Goal: Task Accomplishment & Management: Complete application form

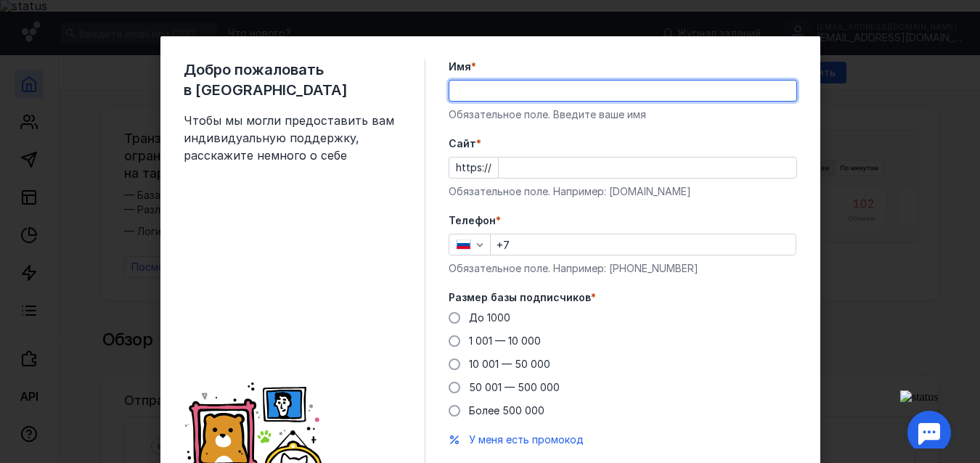
click at [558, 83] on input "Имя *" at bounding box center [623, 91] width 347 height 20
type input "[PERSON_NAME]"
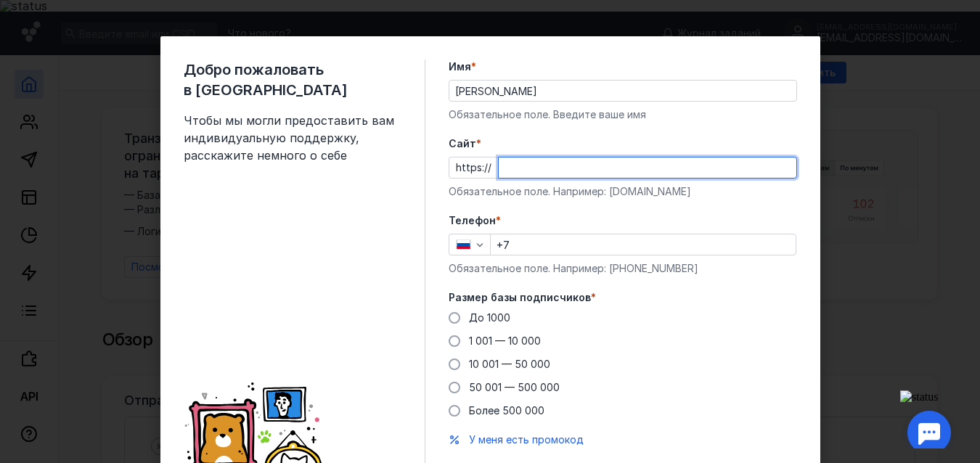
paste input "[DOMAIN_NAME][URL]"
click at [864, 236] on div "Добро пожаловать в Sendsay Чтобы мы могли предоставить вам индивидуальную подде…" at bounding box center [490, 231] width 980 height 463
type input "[DOMAIN_NAME][URL]"
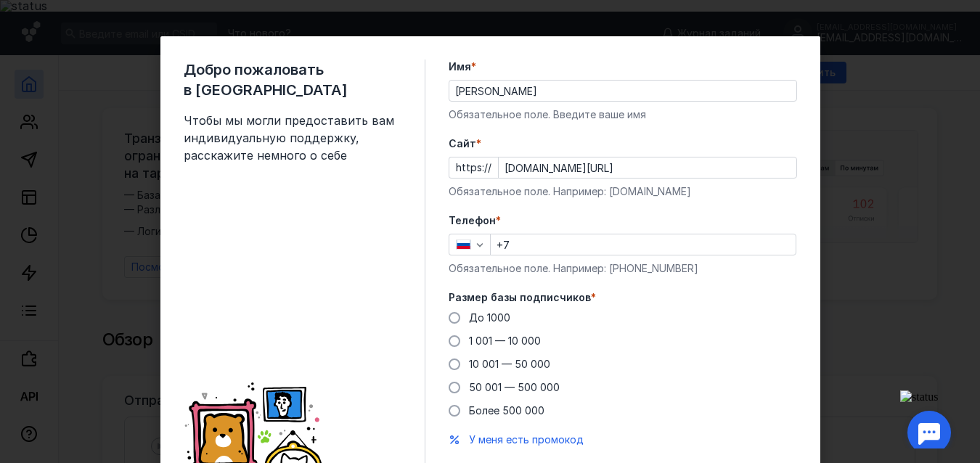
click at [778, 218] on label "Телефон *" at bounding box center [623, 221] width 349 height 15
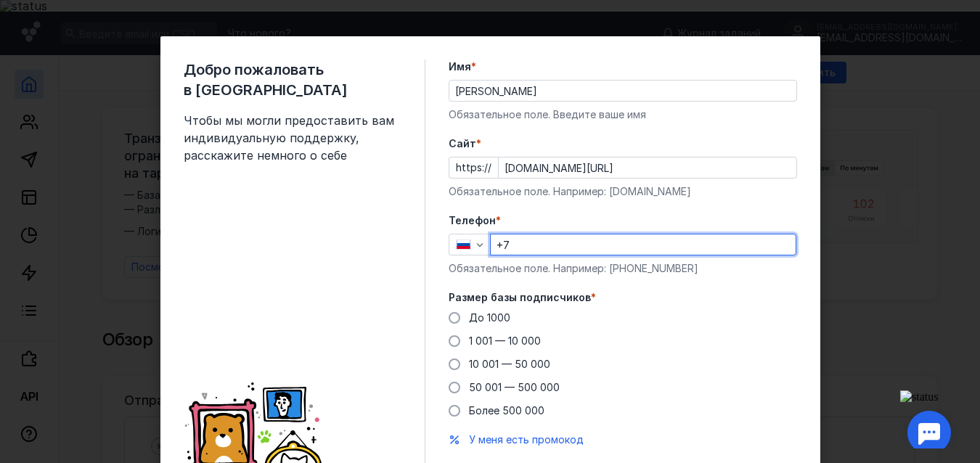
click at [521, 245] on input "+7" at bounding box center [643, 245] width 305 height 20
type input "[PHONE_NUMBER]"
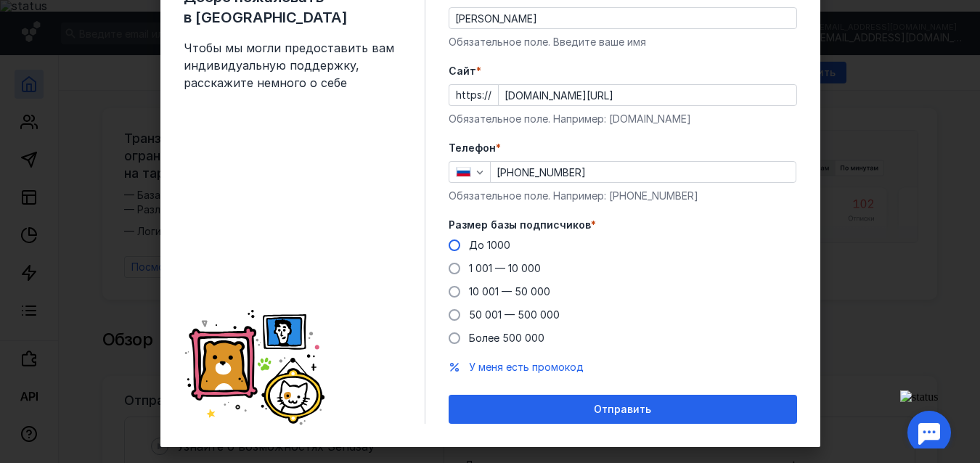
click at [449, 243] on span at bounding box center [455, 246] width 12 height 12
click at [0, 0] on input "До 1000" at bounding box center [0, 0] width 0 height 0
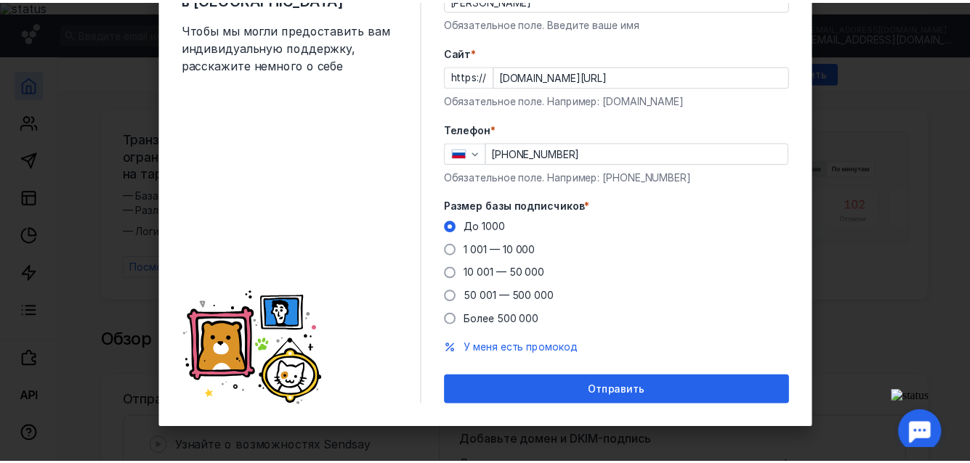
scroll to position [93, 0]
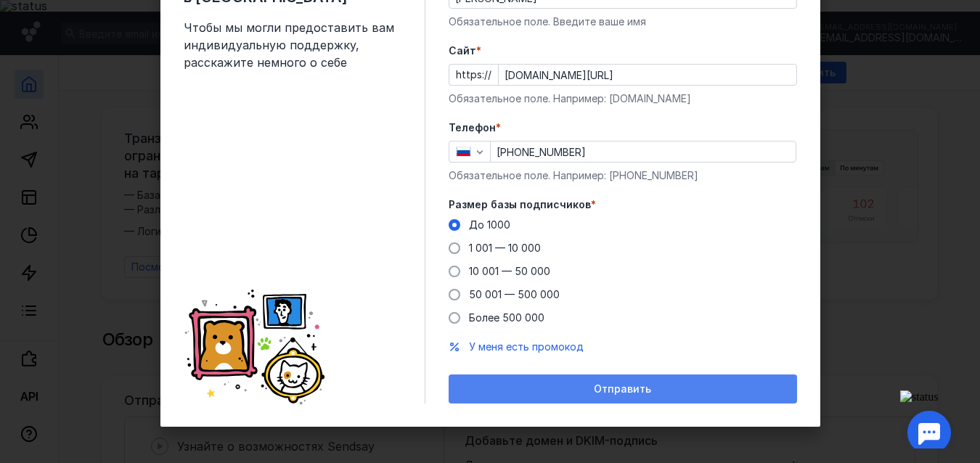
click at [633, 386] on span "Отправить" at bounding box center [622, 389] width 57 height 12
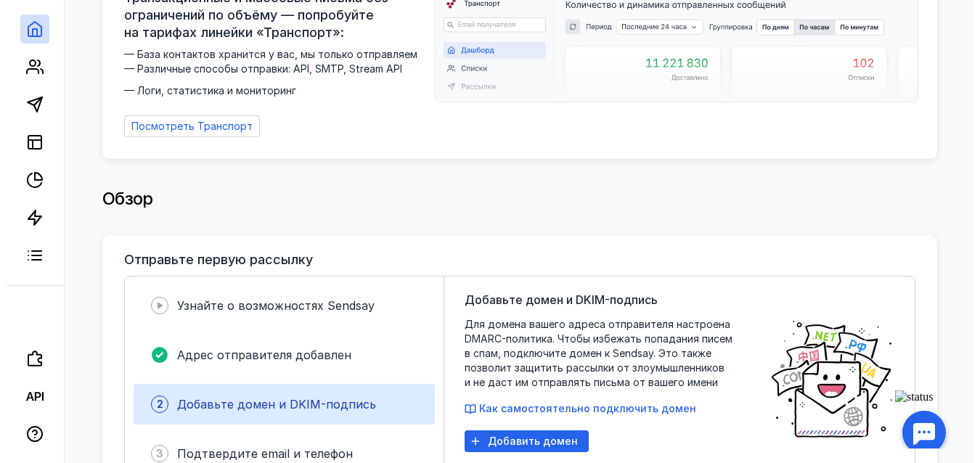
scroll to position [0, 0]
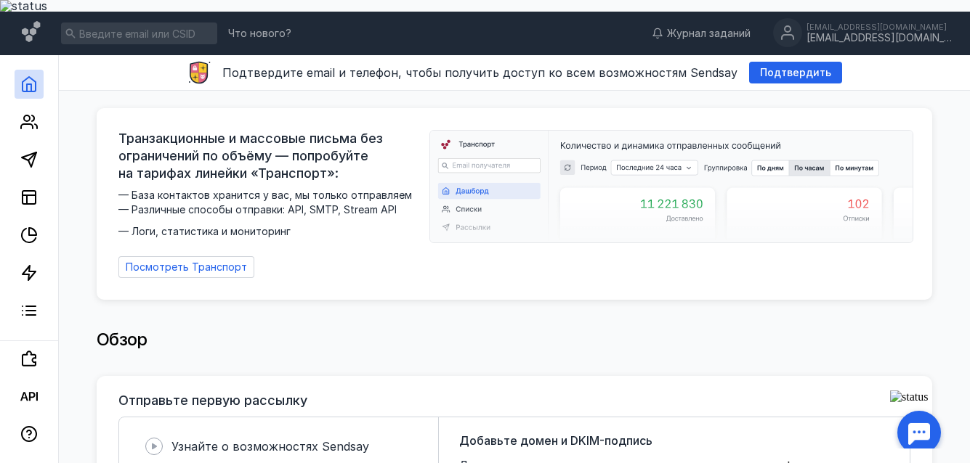
drag, startPoint x: 776, startPoint y: 57, endPoint x: 772, endPoint y: 80, distance: 23.5
click at [774, 67] on span "Подтвердить" at bounding box center [795, 73] width 71 height 12
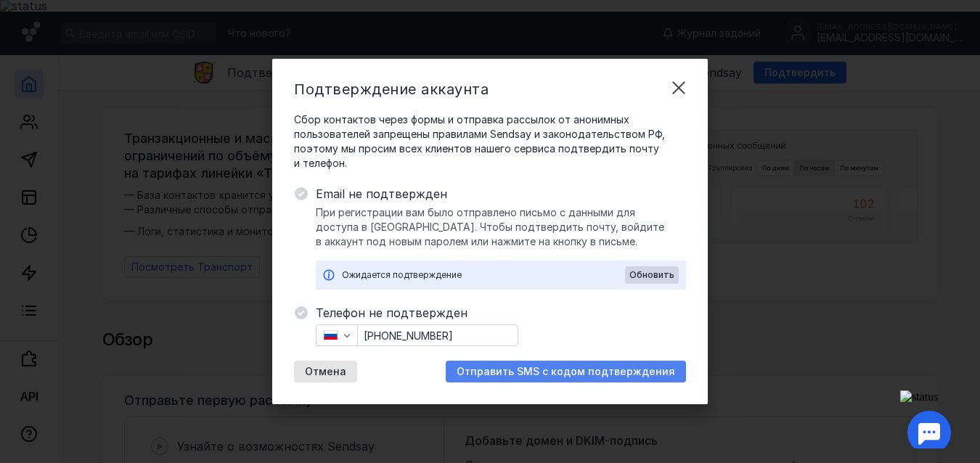
click at [569, 372] on span "Отправить SMS с кодом подтверждения" at bounding box center [566, 372] width 219 height 12
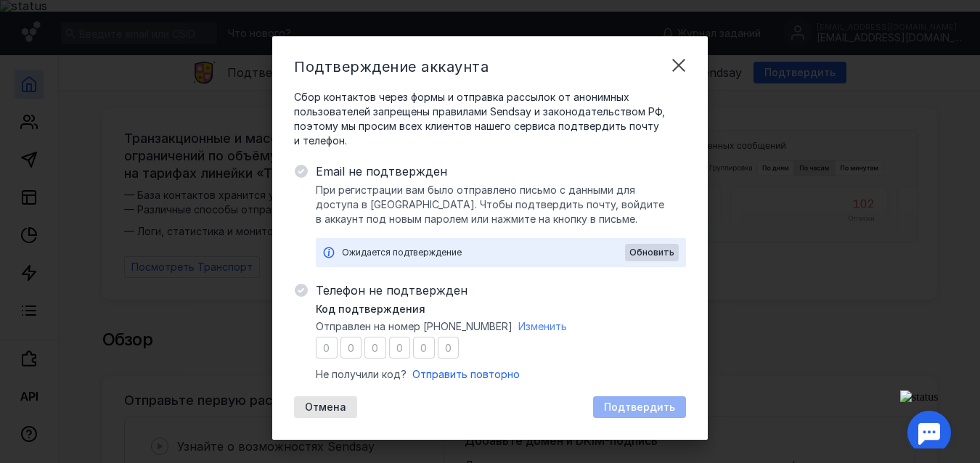
click at [529, 330] on span "Изменить" at bounding box center [543, 326] width 49 height 12
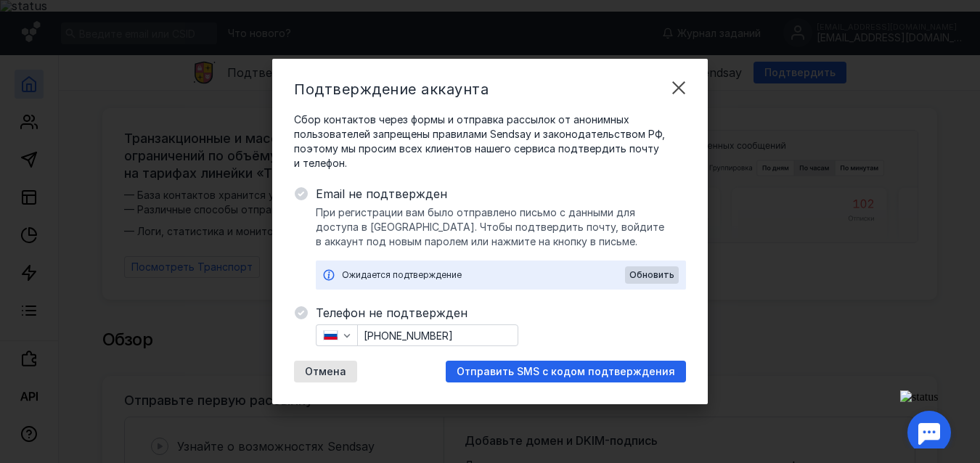
click at [466, 334] on input "[PHONE_NUMBER]" at bounding box center [438, 335] width 160 height 20
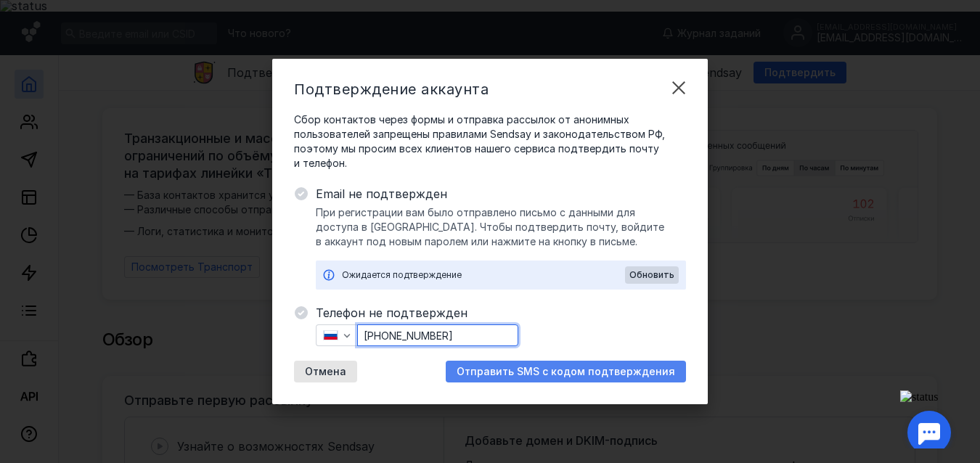
type input "[PHONE_NUMBER]"
click at [521, 373] on span "Отправить SMS с кодом подтверждения" at bounding box center [566, 372] width 219 height 12
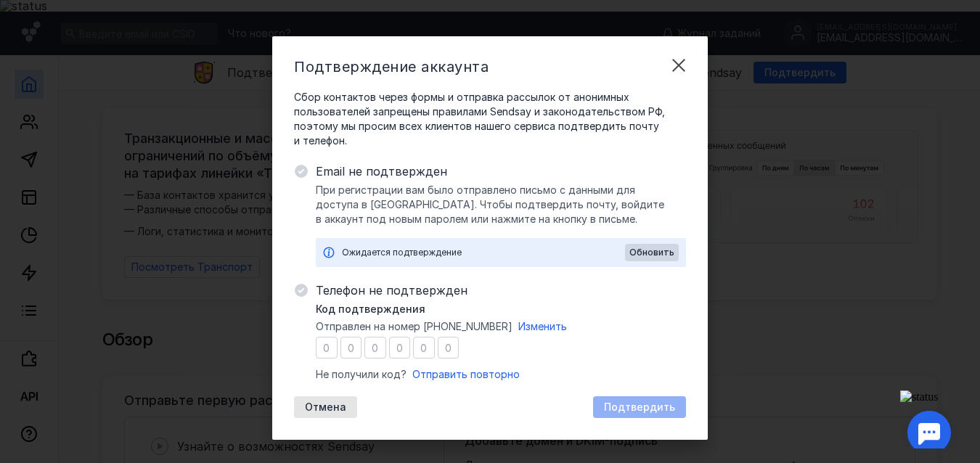
type input "1"
type input "4"
type input "9"
type input "7"
type input "0"
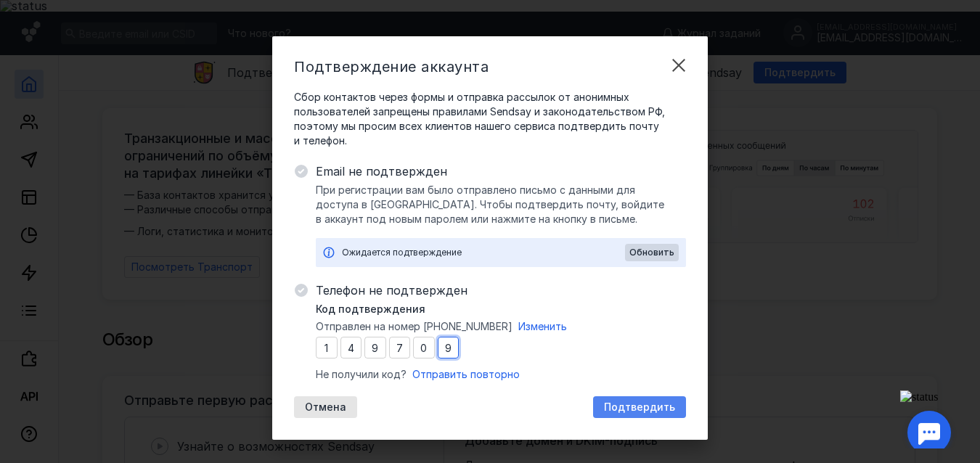
type input "9"
click at [652, 405] on span "Подтвердить" at bounding box center [639, 408] width 71 height 12
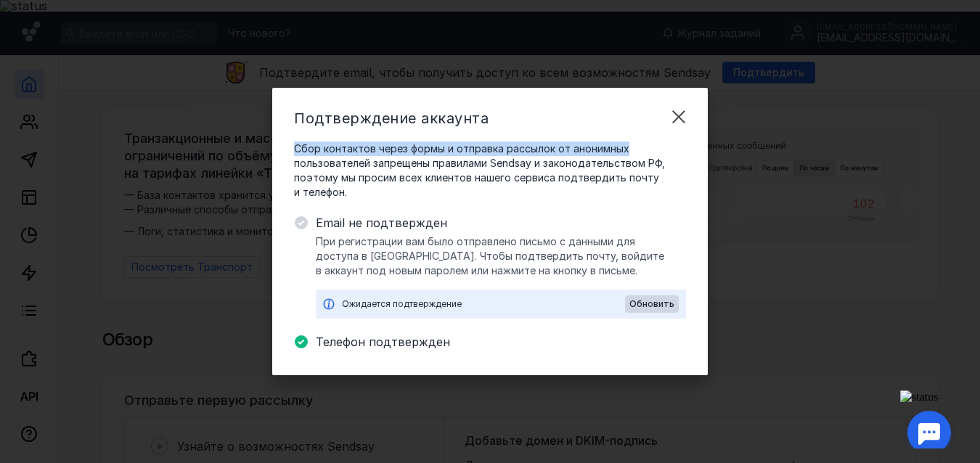
drag, startPoint x: 593, startPoint y: 113, endPoint x: 638, endPoint y: 129, distance: 47.5
click at [638, 129] on div "Подтверждение аккаунта Сбор контактов через формы и отправка рассылок от аноним…" at bounding box center [490, 232] width 436 height 288
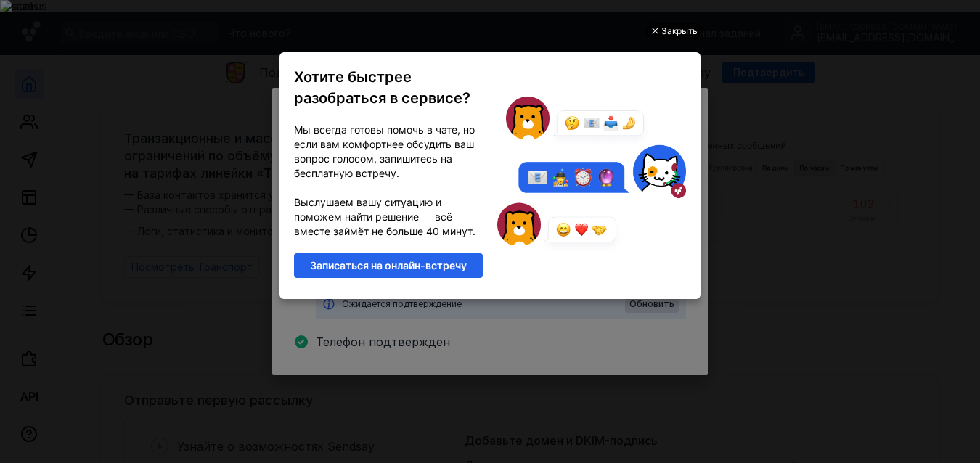
click at [673, 31] on div "Закрыть" at bounding box center [680, 31] width 36 height 16
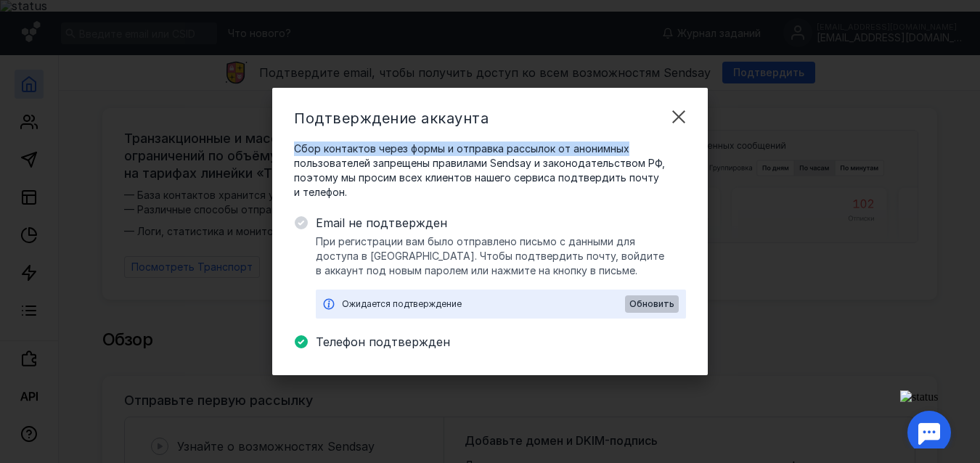
click at [652, 308] on span "Обновить" at bounding box center [652, 304] width 45 height 10
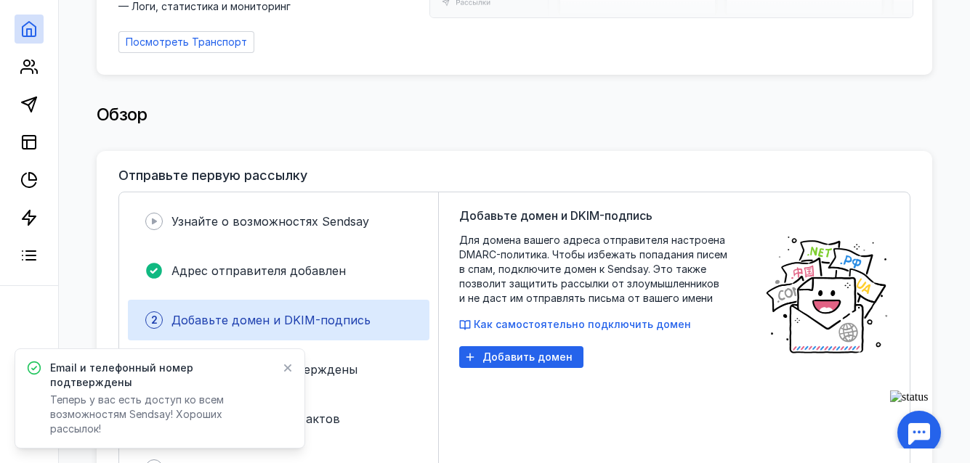
scroll to position [218, 0]
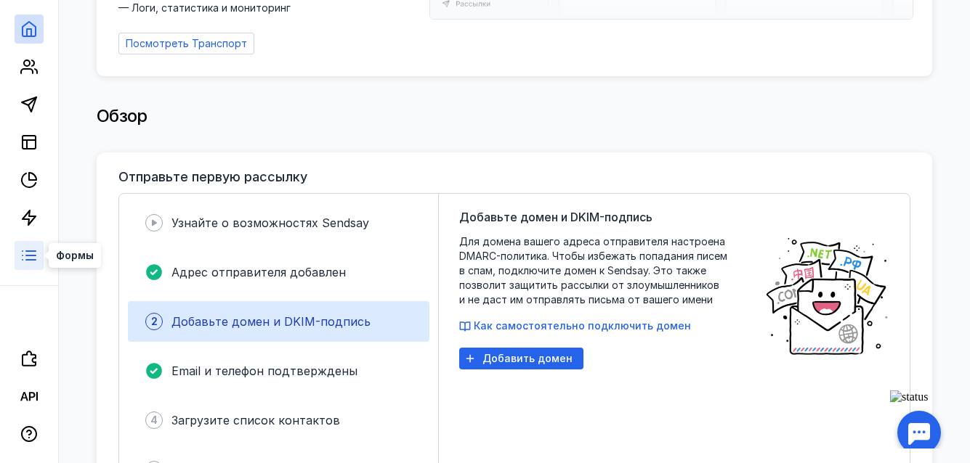
click at [28, 251] on line at bounding box center [30, 251] width 9 height 0
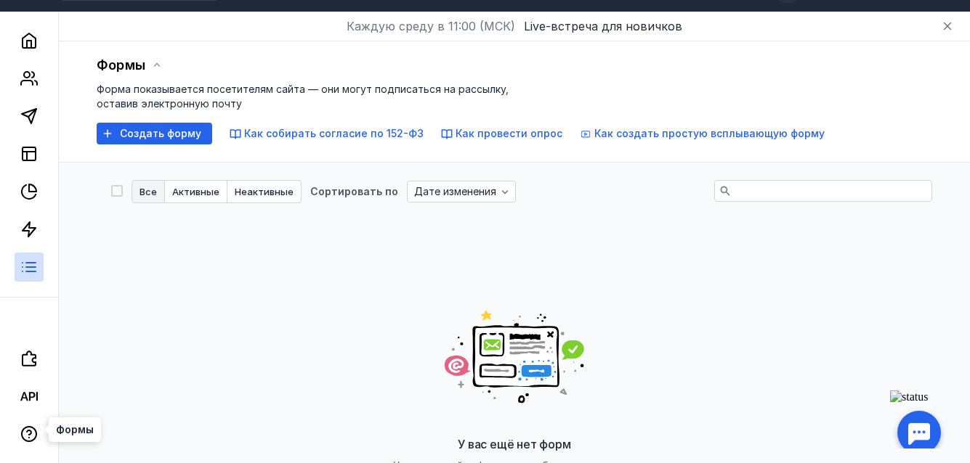
scroll to position [218, 0]
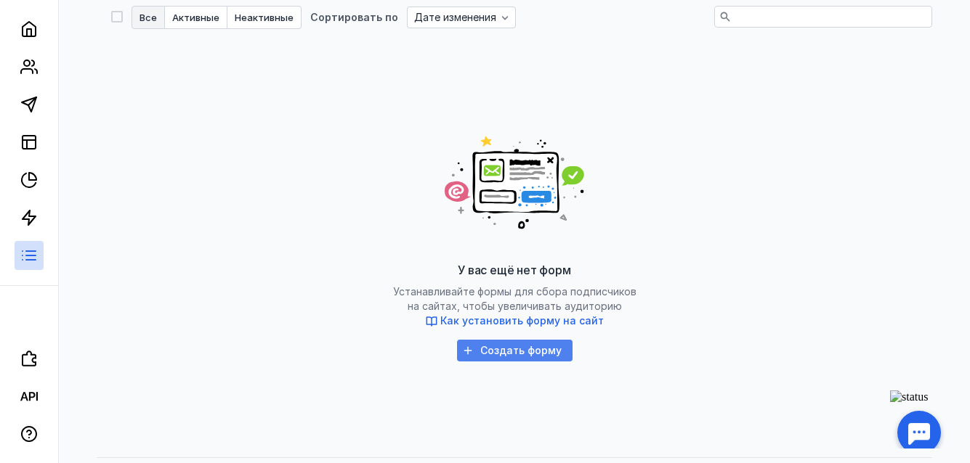
click at [498, 345] on span "Создать форму" at bounding box center [520, 351] width 81 height 12
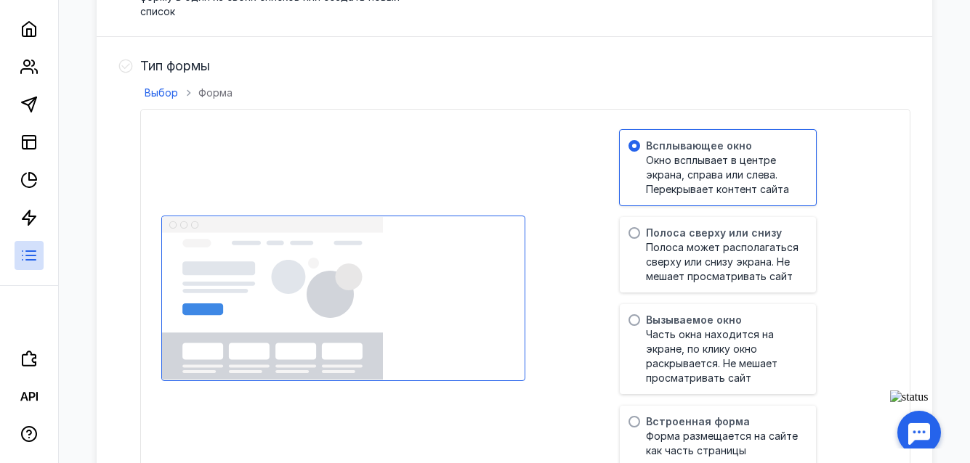
scroll to position [363, 0]
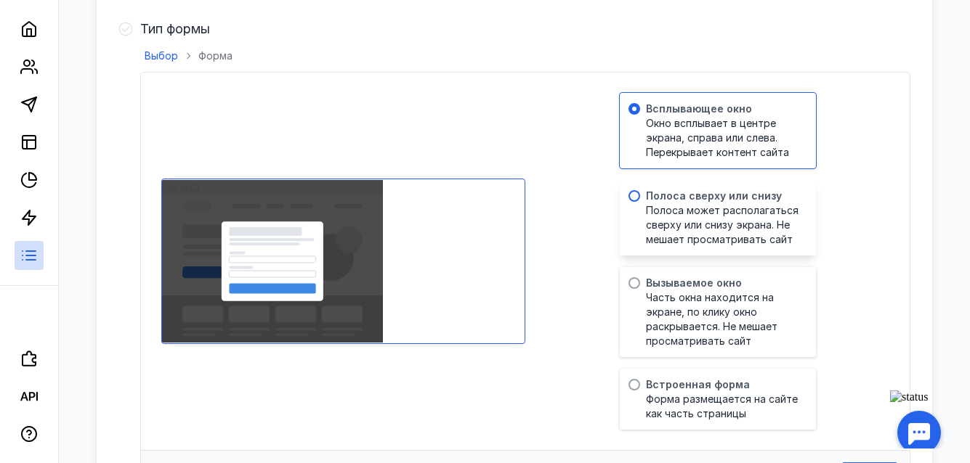
click at [640, 190] on span at bounding box center [634, 196] width 12 height 12
click at [0, 0] on input "radio" at bounding box center [0, 0] width 0 height 0
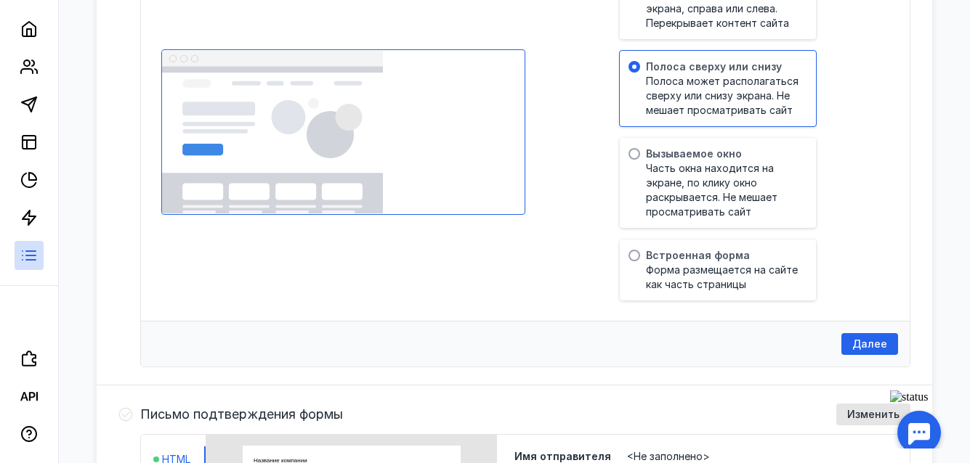
scroll to position [508, 0]
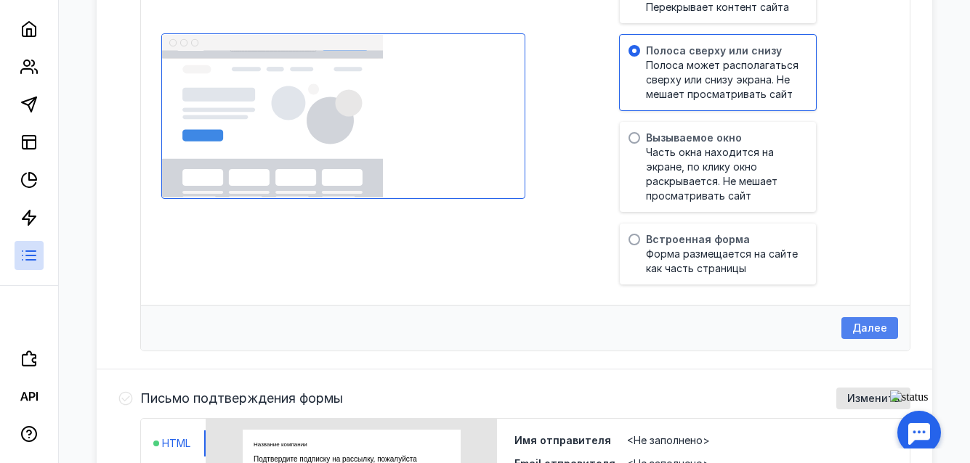
click at [870, 322] on span "Далее" at bounding box center [869, 328] width 35 height 12
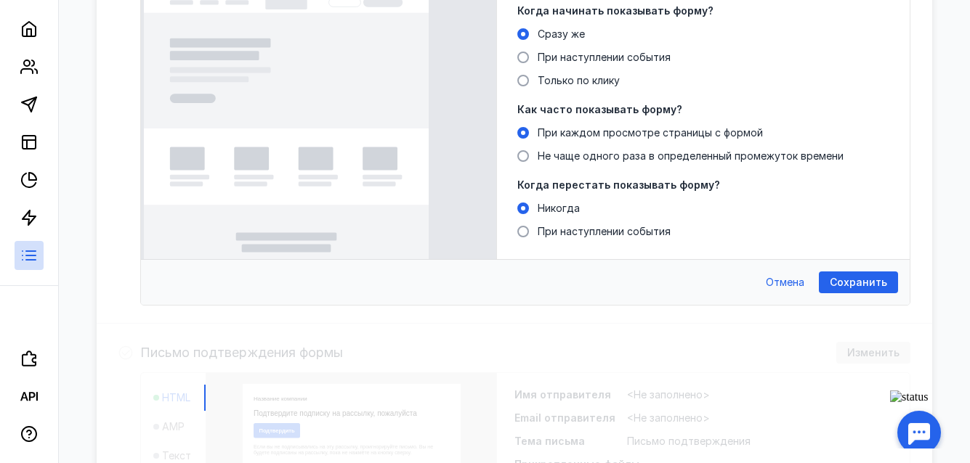
scroll to position [363, 0]
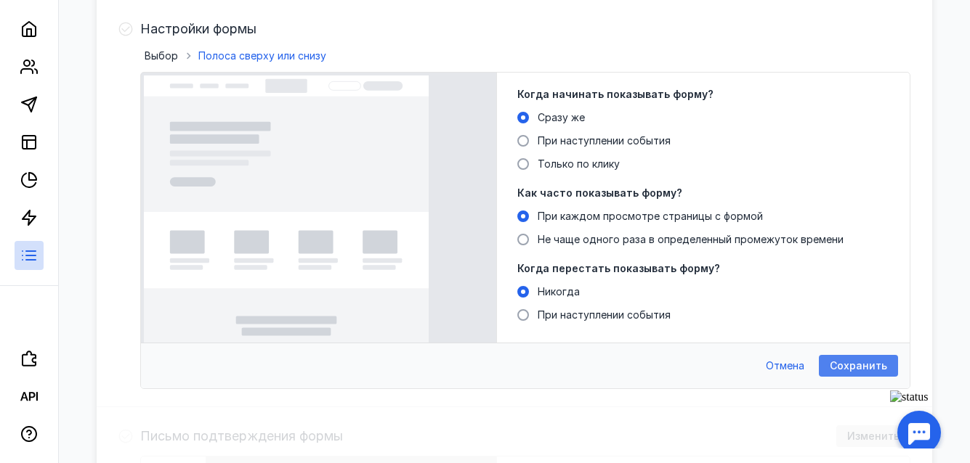
click at [854, 360] on span "Сохранить" at bounding box center [857, 366] width 57 height 12
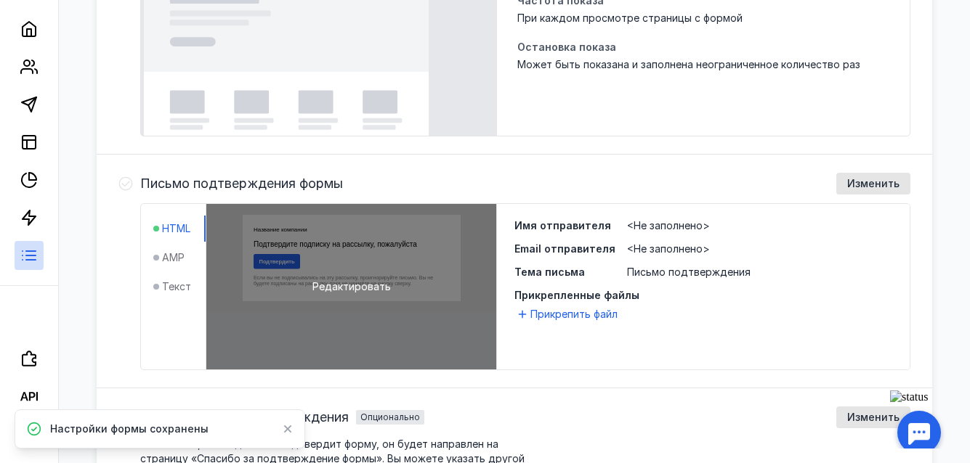
scroll to position [508, 0]
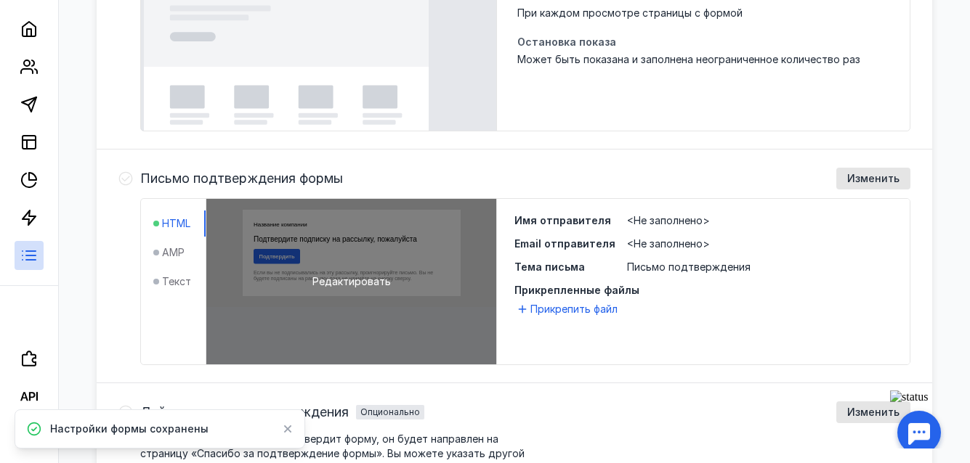
click at [375, 275] on span "Редактировать" at bounding box center [351, 282] width 78 height 15
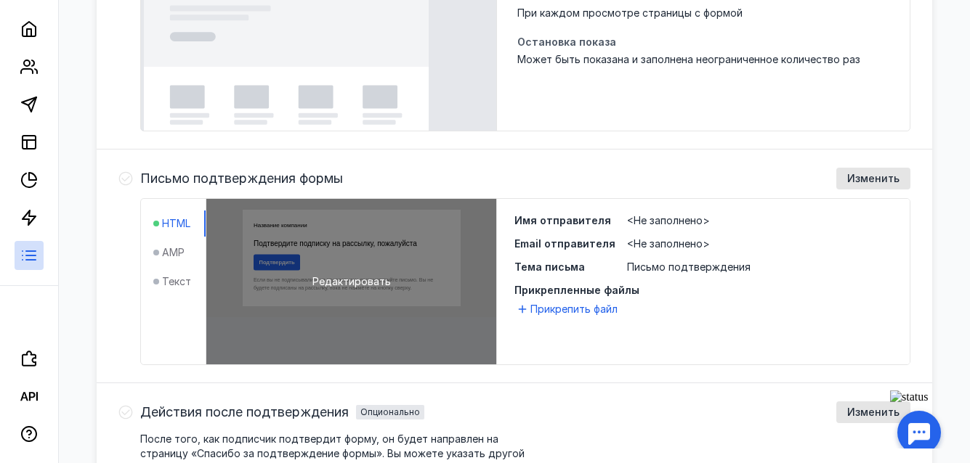
click at [288, 251] on div "Редактировать" at bounding box center [351, 282] width 290 height 166
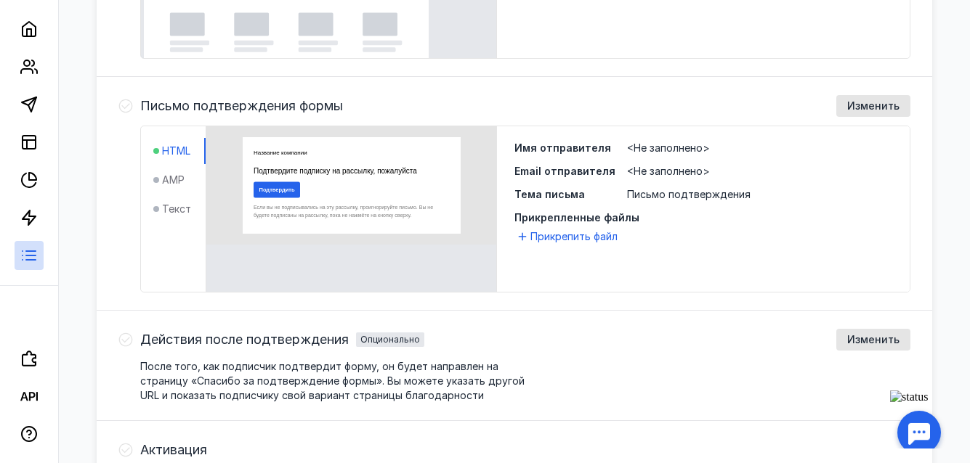
scroll to position [654, 0]
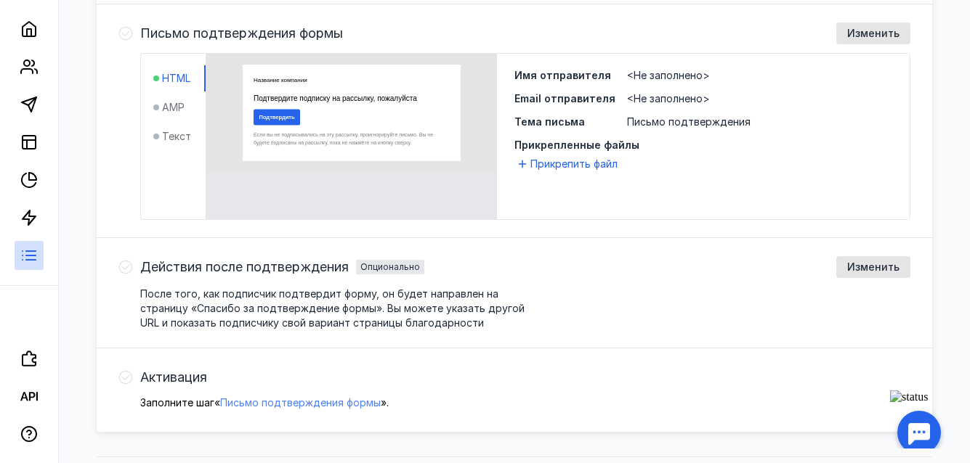
click at [359, 397] on span "Письмо подтверждения формы" at bounding box center [300, 403] width 160 height 12
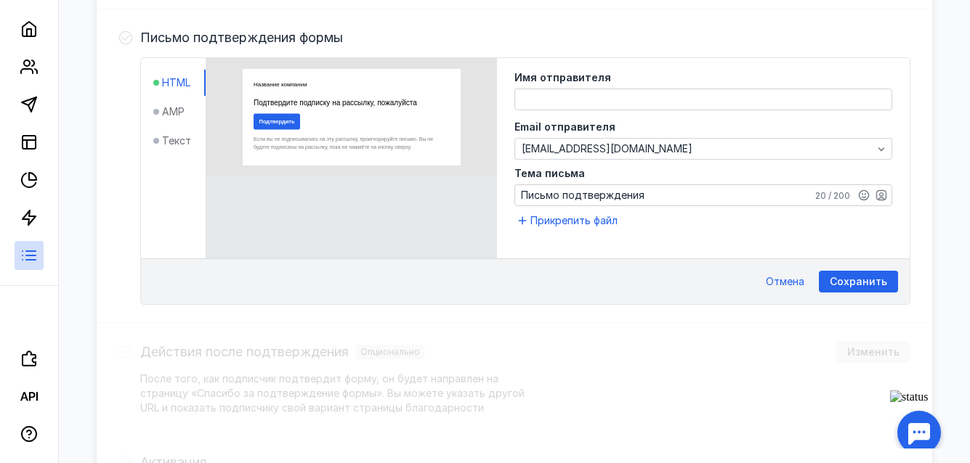
scroll to position [646, 0]
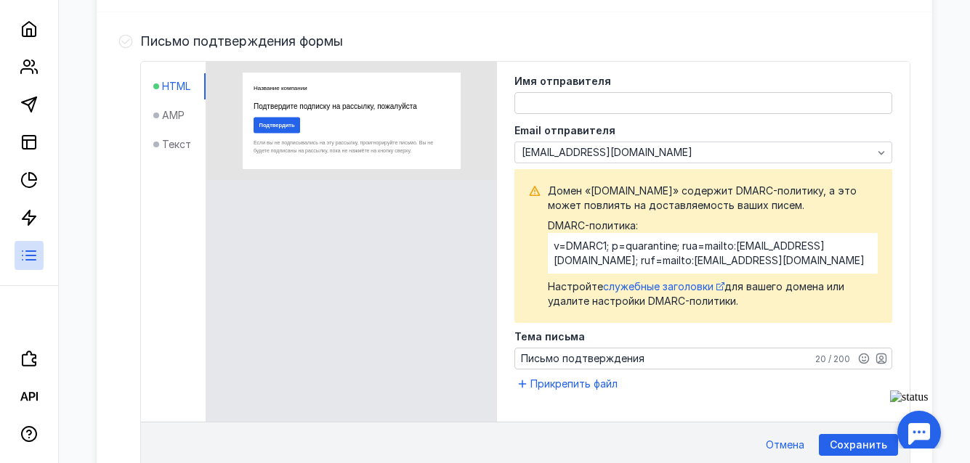
click at [613, 93] on textarea at bounding box center [703, 103] width 376 height 20
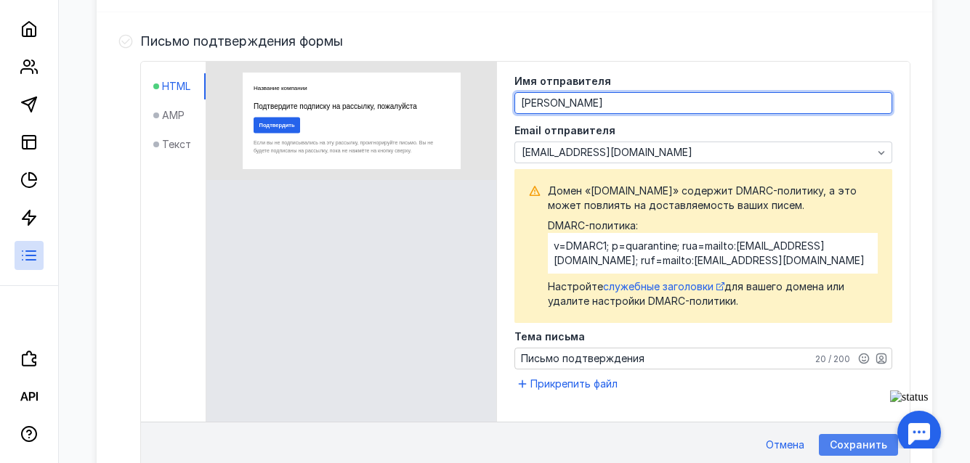
type textarea "[PERSON_NAME]"
click at [866, 439] on span "Сохранить" at bounding box center [857, 445] width 57 height 12
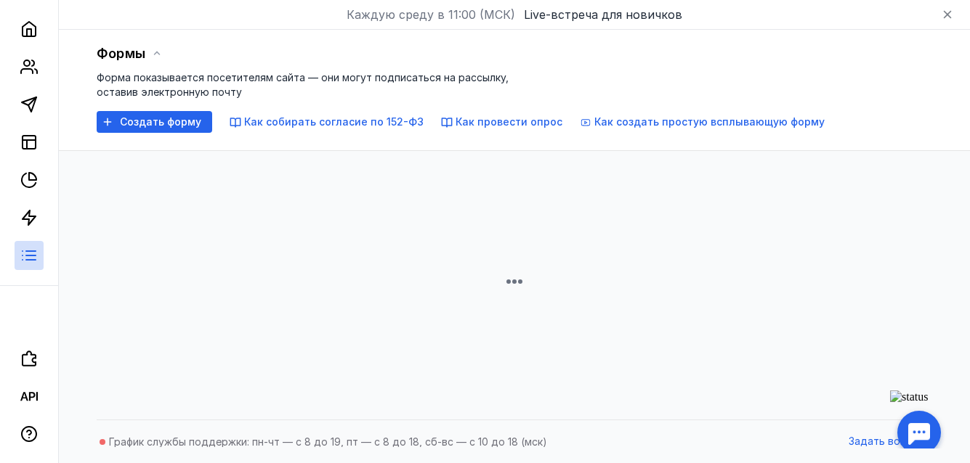
scroll to position [44, 0]
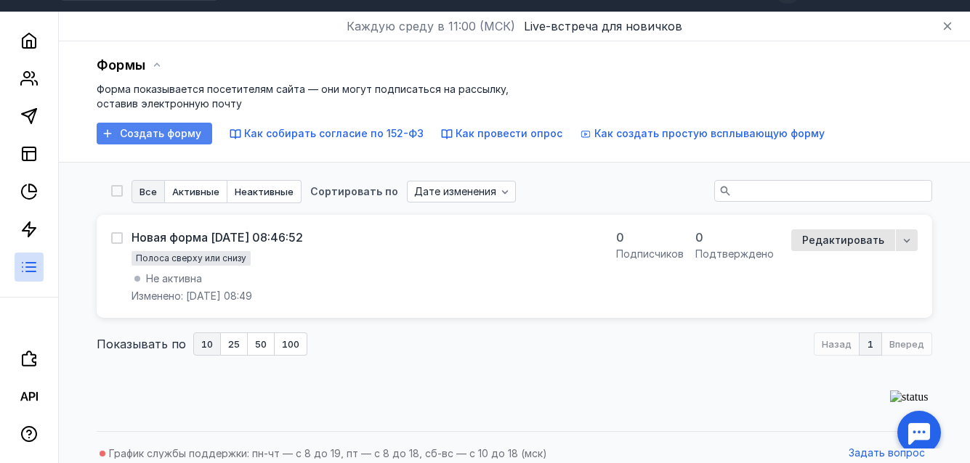
click at [137, 128] on span "Создать форму" at bounding box center [160, 134] width 81 height 12
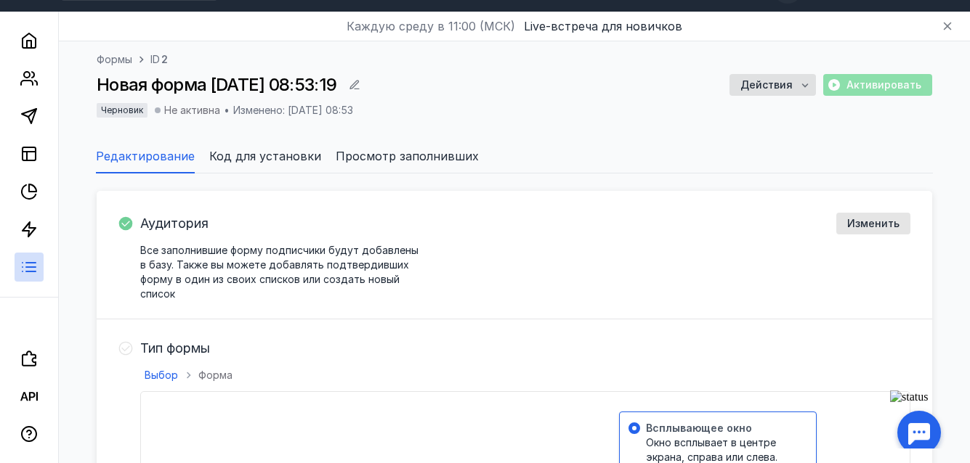
click at [214, 369] on span "Форма" at bounding box center [215, 375] width 34 height 12
click at [172, 369] on span "Выбор" at bounding box center [161, 375] width 33 height 12
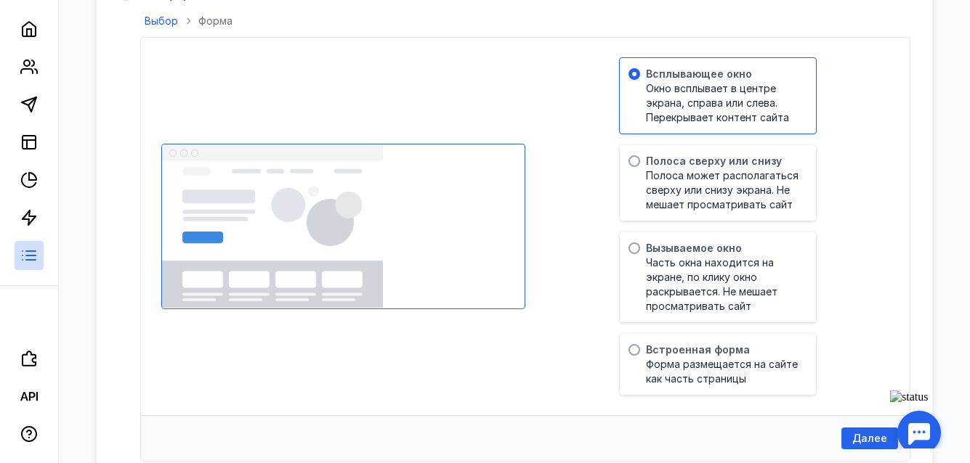
scroll to position [407, 0]
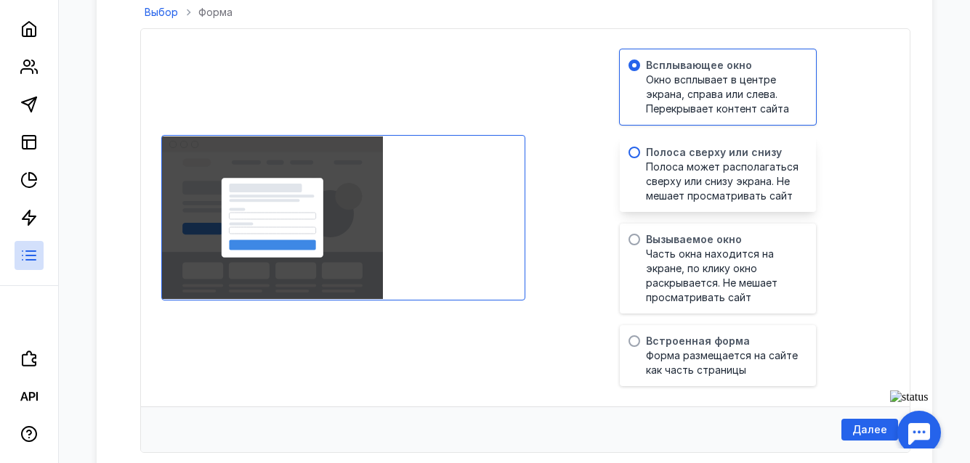
click at [638, 147] on span at bounding box center [634, 153] width 12 height 12
click at [0, 0] on input "radio" at bounding box center [0, 0] width 0 height 0
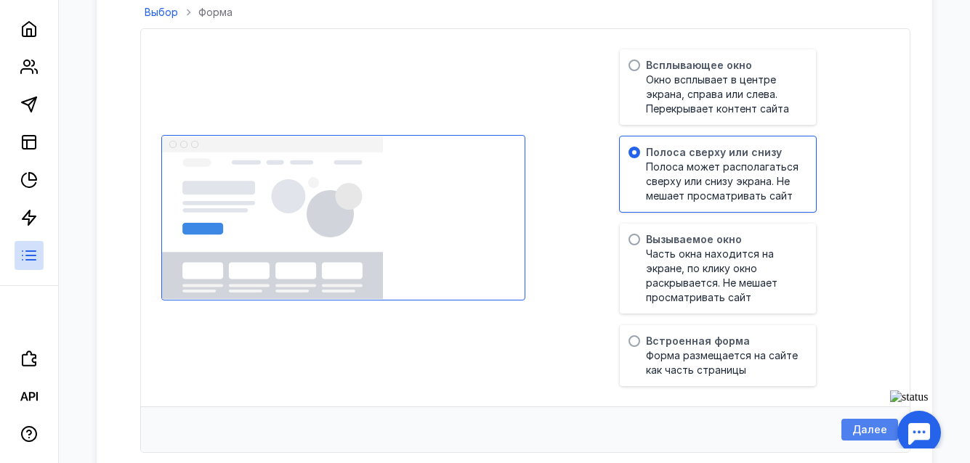
click at [876, 424] on span "Далее" at bounding box center [869, 430] width 35 height 12
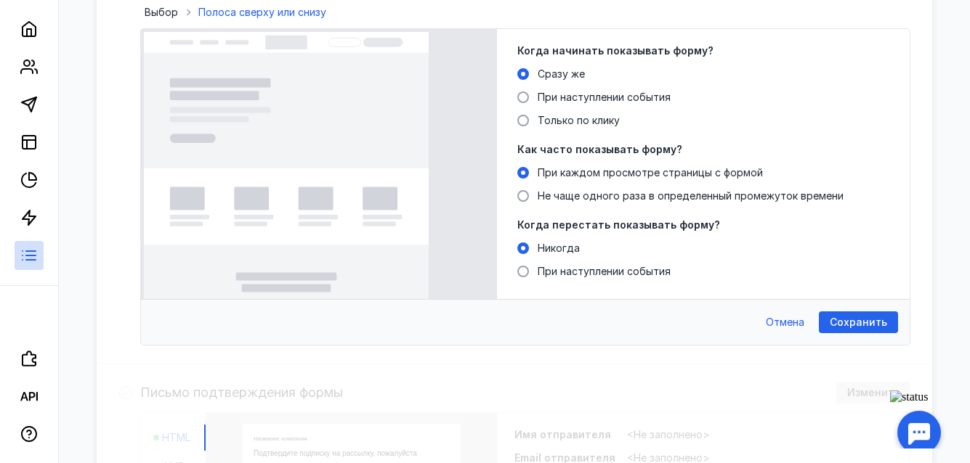
scroll to position [0, 0]
click at [874, 317] on span "Сохранить" at bounding box center [857, 323] width 57 height 12
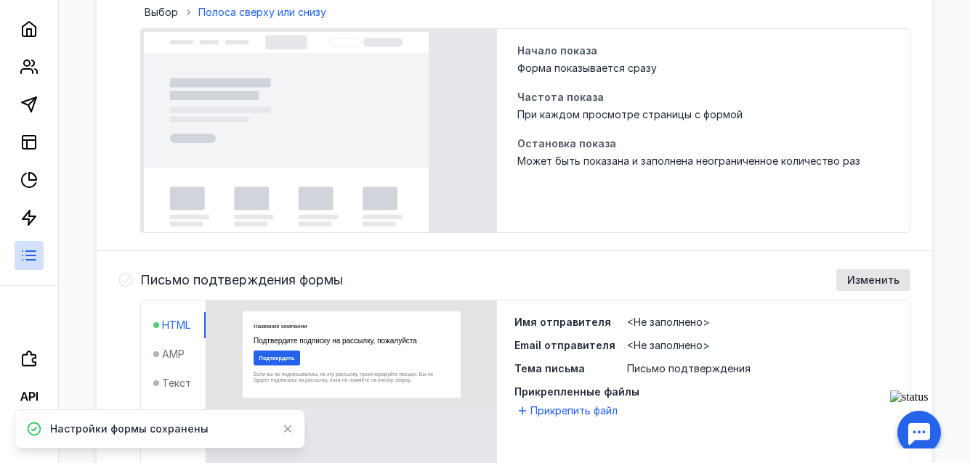
click at [674, 316] on span "<Не заполнено>" at bounding box center [668, 322] width 83 height 12
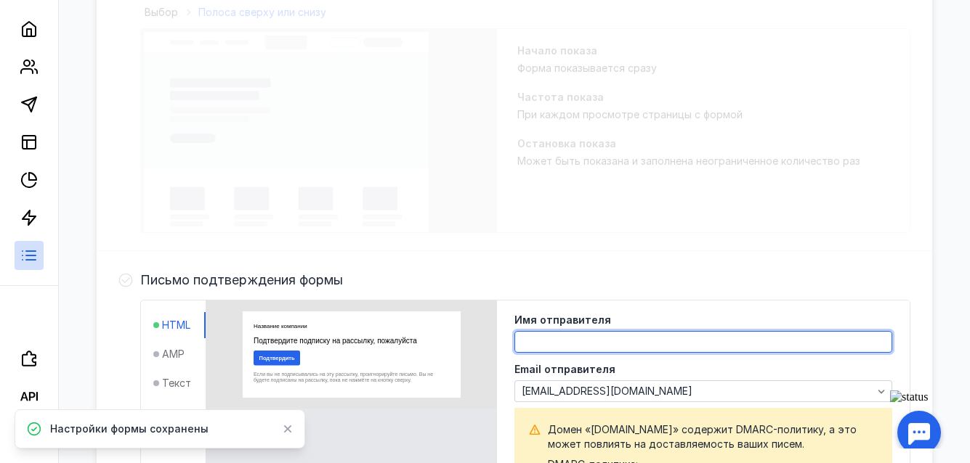
click at [631, 332] on textarea at bounding box center [703, 342] width 376 height 20
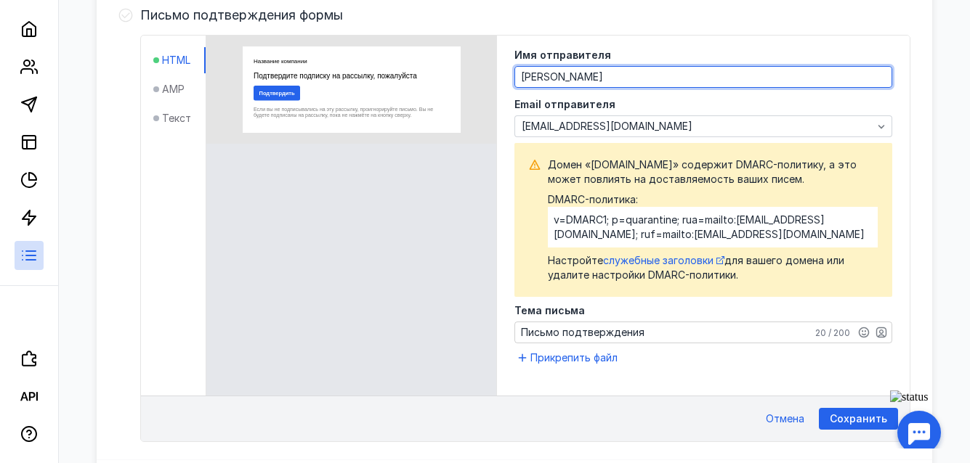
scroll to position [697, 0]
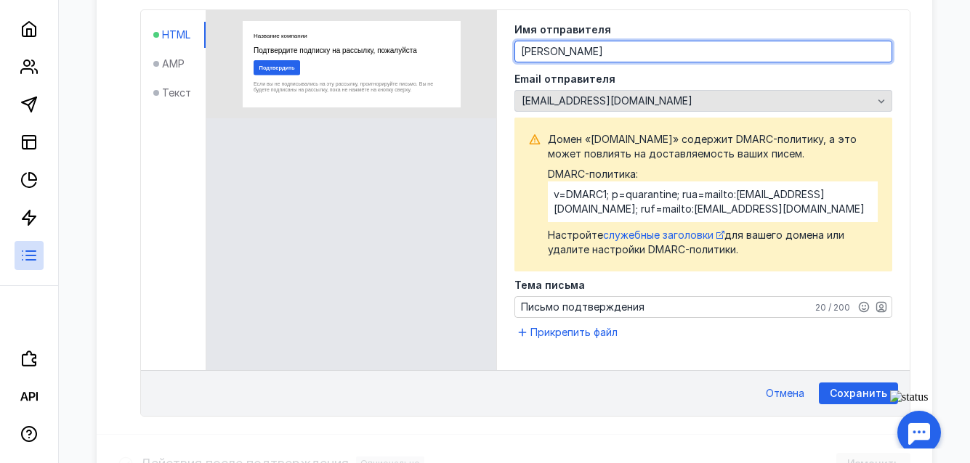
type textarea "[PERSON_NAME]"
click at [885, 95] on icon "button" at bounding box center [881, 101] width 12 height 12
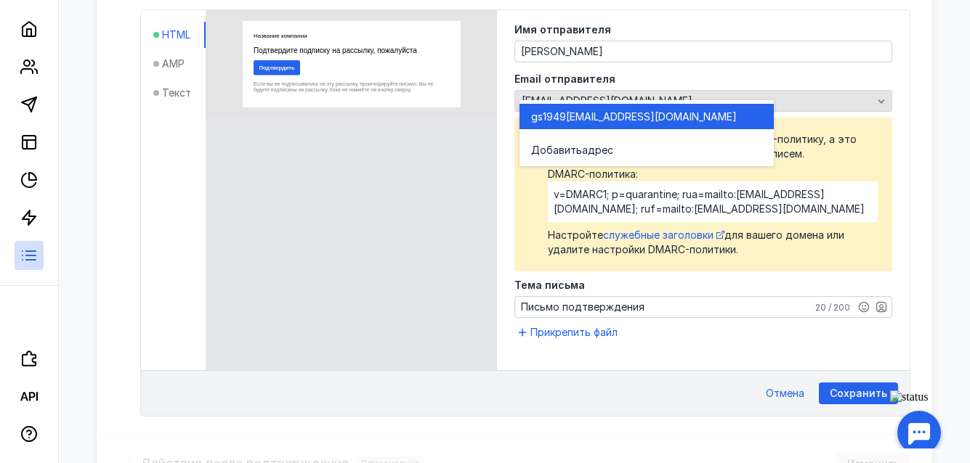
click at [885, 95] on icon "button" at bounding box center [881, 101] width 12 height 12
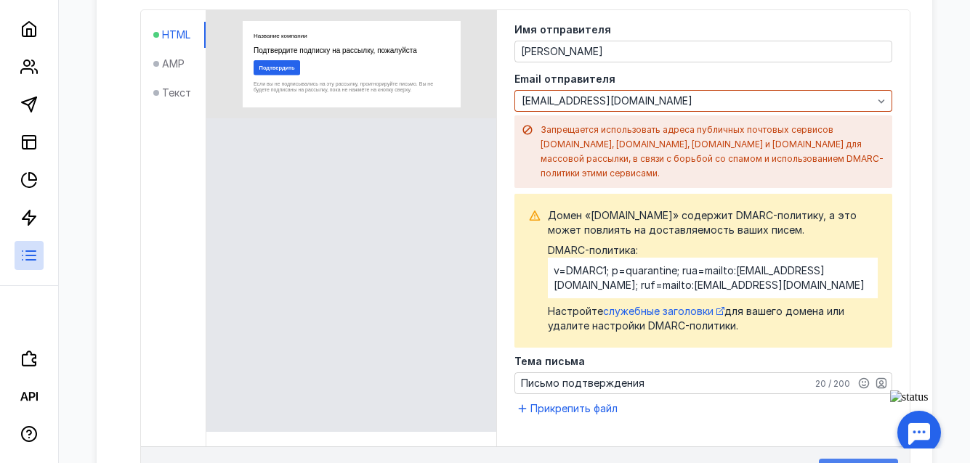
click at [857, 380] on div "HTML AMP Текст Редактировать Имя отправителя [PERSON_NAME] отправителя [EMAIL_A…" at bounding box center [525, 251] width 770 height 484
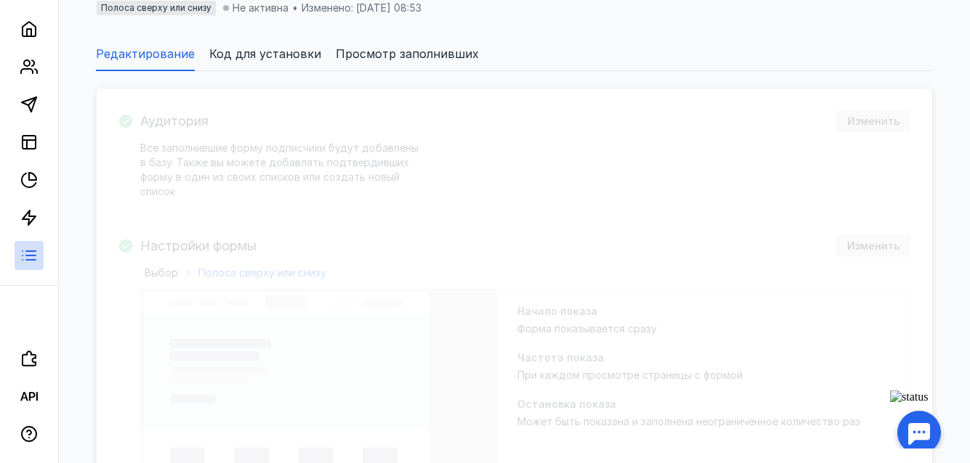
scroll to position [0, 0]
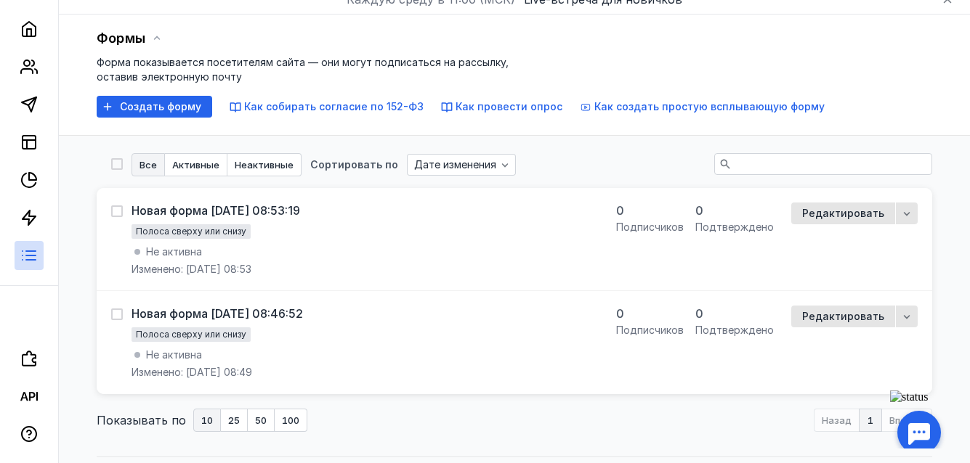
scroll to position [96, 0]
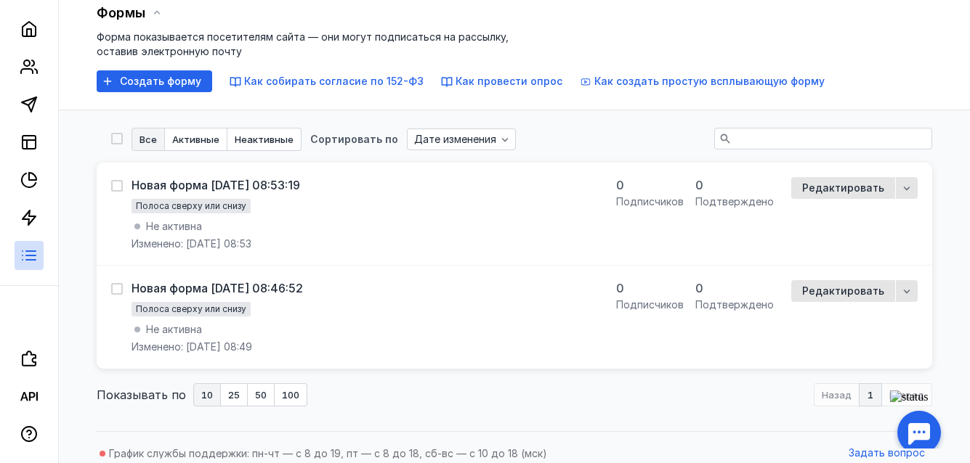
click at [919, 418] on div at bounding box center [918, 419] width 45 height 45
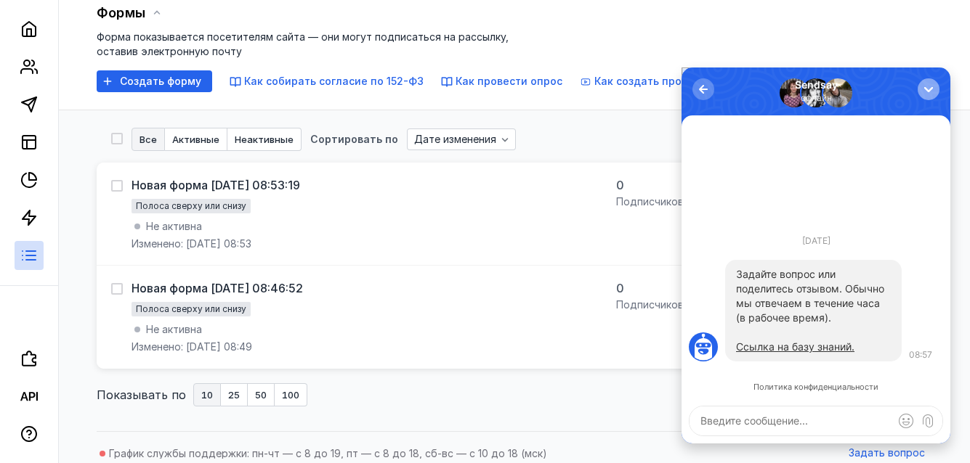
scroll to position [0, 0]
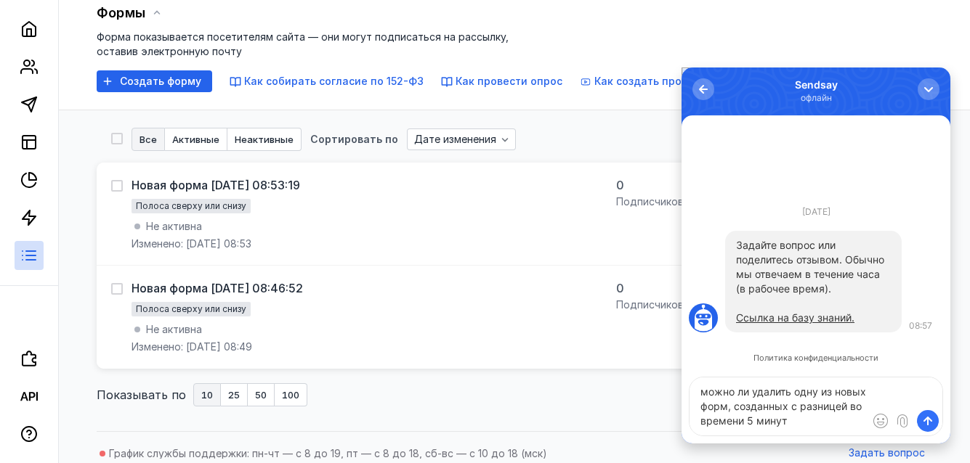
type textarea "можно ли удалить одну из новых форм, созданных с разницей во времени 5 минут"
click at [929, 421] on span "submit" at bounding box center [927, 421] width 15 height 15
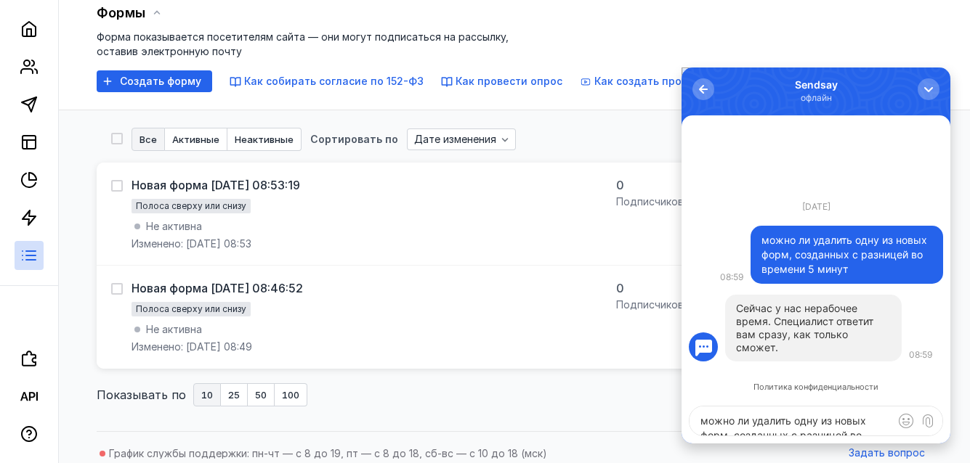
click at [718, 423] on textarea "можно ли удалить одну из новых форм, созданных с разницей во времени 5 минут" at bounding box center [815, 421] width 253 height 29
type textarea "J"
type textarea "OK"
click at [925, 422] on span "submit" at bounding box center [927, 421] width 15 height 15
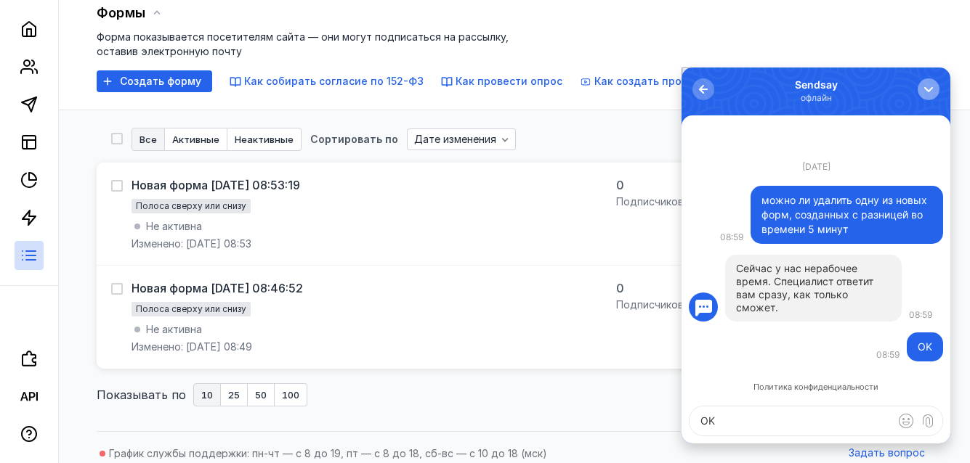
click at [930, 84] on div "button" at bounding box center [928, 89] width 15 height 15
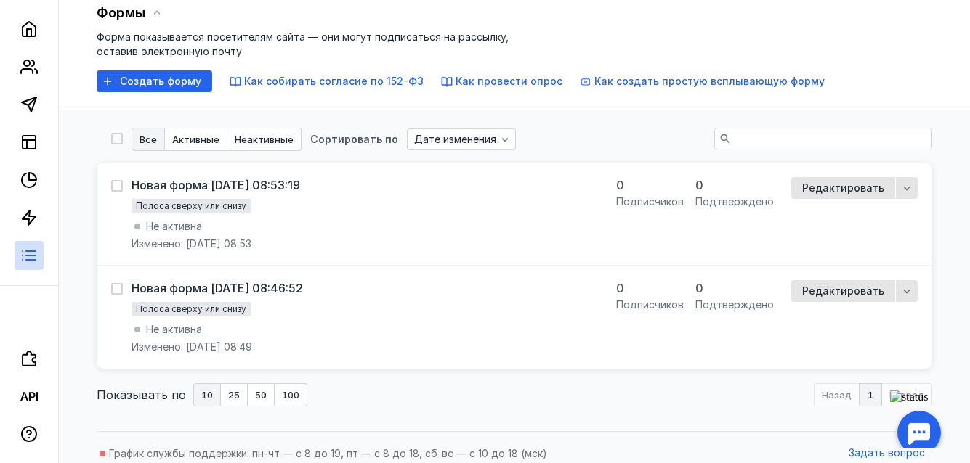
click at [846, 383] on div "Назад 1 Вперед" at bounding box center [872, 394] width 118 height 23
click at [845, 383] on div "Назад 1 Вперед" at bounding box center [872, 394] width 118 height 23
click at [917, 386] on div "Назад 1 Вперед" at bounding box center [872, 394] width 118 height 23
click at [916, 422] on div at bounding box center [918, 419] width 45 height 45
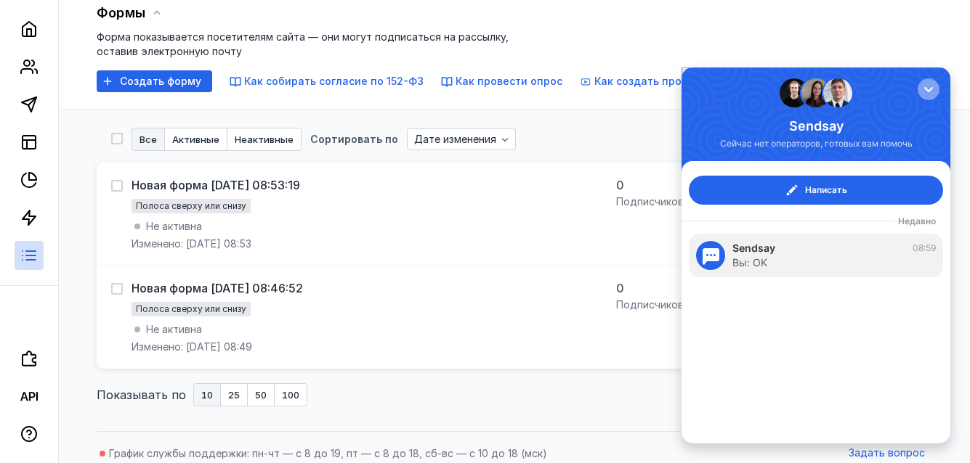
click at [931, 84] on div "button" at bounding box center [928, 89] width 15 height 15
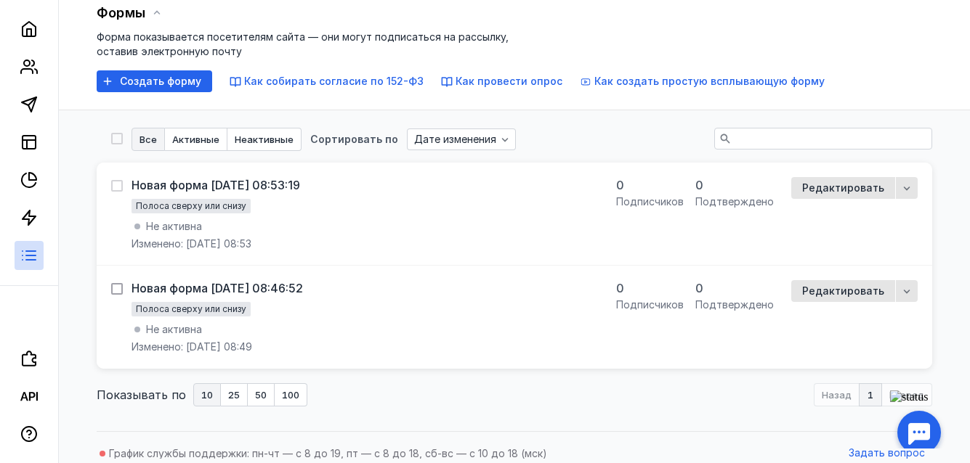
click at [123, 283] on div at bounding box center [117, 289] width 12 height 12
click at [121, 282] on input "checkbox" at bounding box center [115, 286] width 9 height 9
drag, startPoint x: 164, startPoint y: 280, endPoint x: 443, endPoint y: 345, distance: 286.3
click at [443, 345] on div "Новая форма [DATE] 08:46:52 Полоса сверху или снизу Не активна Изменено: [DATE]…" at bounding box center [514, 317] width 835 height 103
click at [121, 284] on icon at bounding box center [117, 289] width 10 height 10
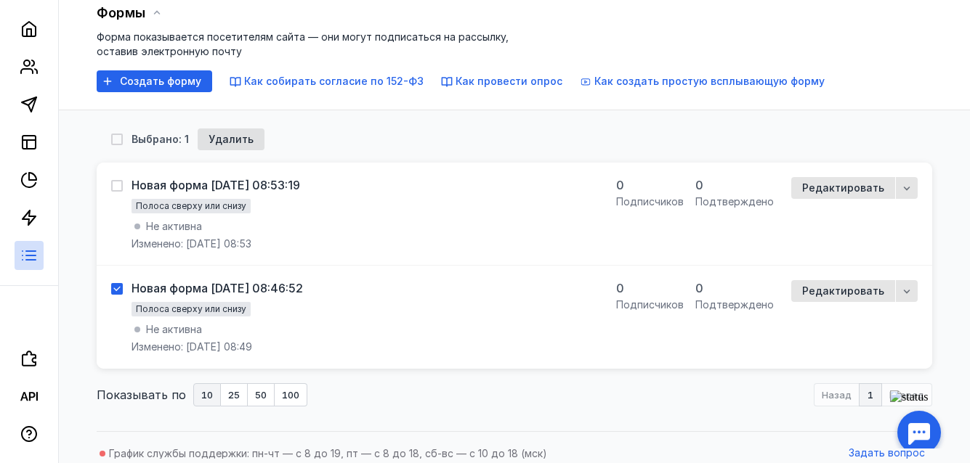
click at [121, 282] on input "checkbox" at bounding box center [115, 286] width 9 height 9
checkbox input "false"
click at [219, 135] on span "Активные" at bounding box center [195, 139] width 47 height 9
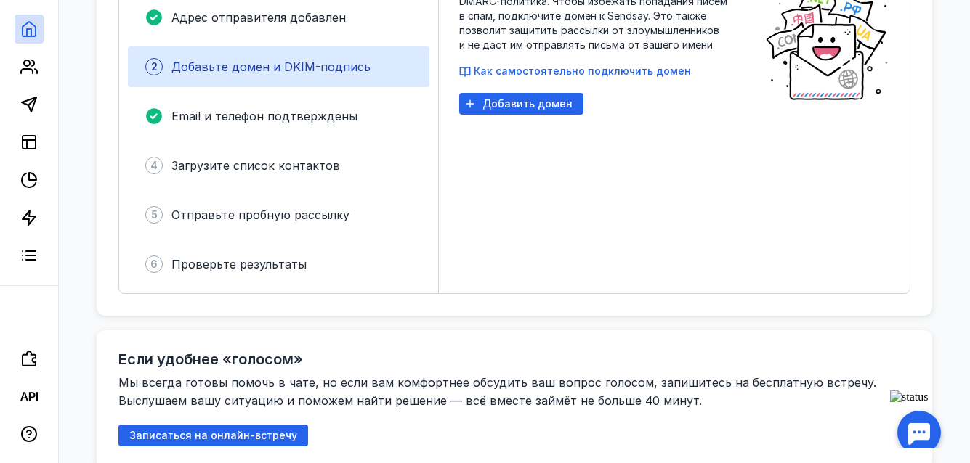
scroll to position [508, 0]
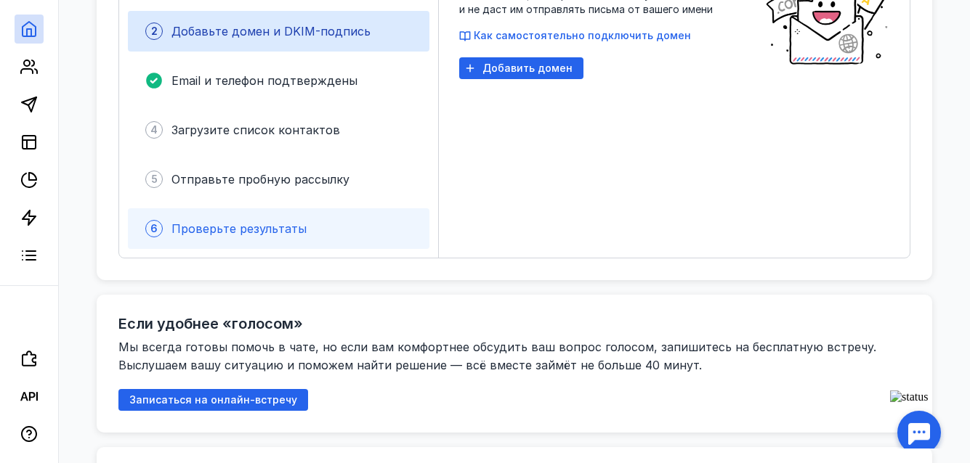
click at [281, 222] on span "Проверьте результаты" at bounding box center [238, 229] width 135 height 15
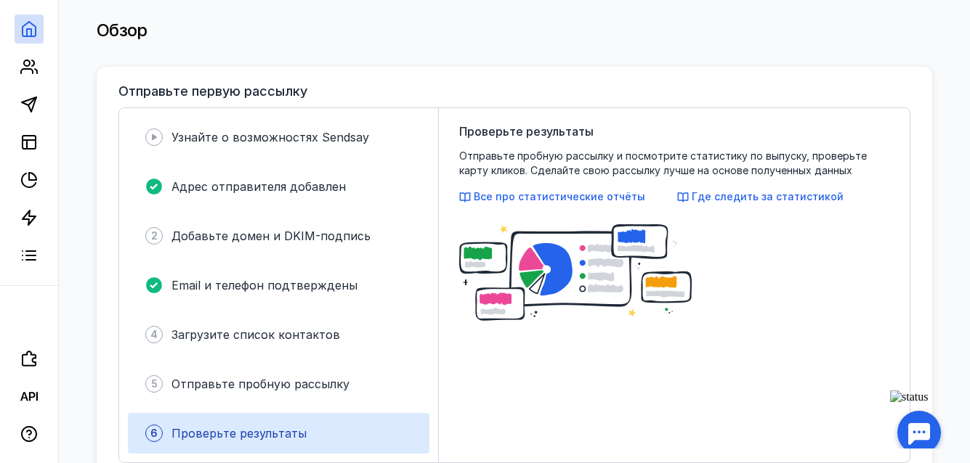
scroll to position [290, 0]
